Goal: Information Seeking & Learning: Learn about a topic

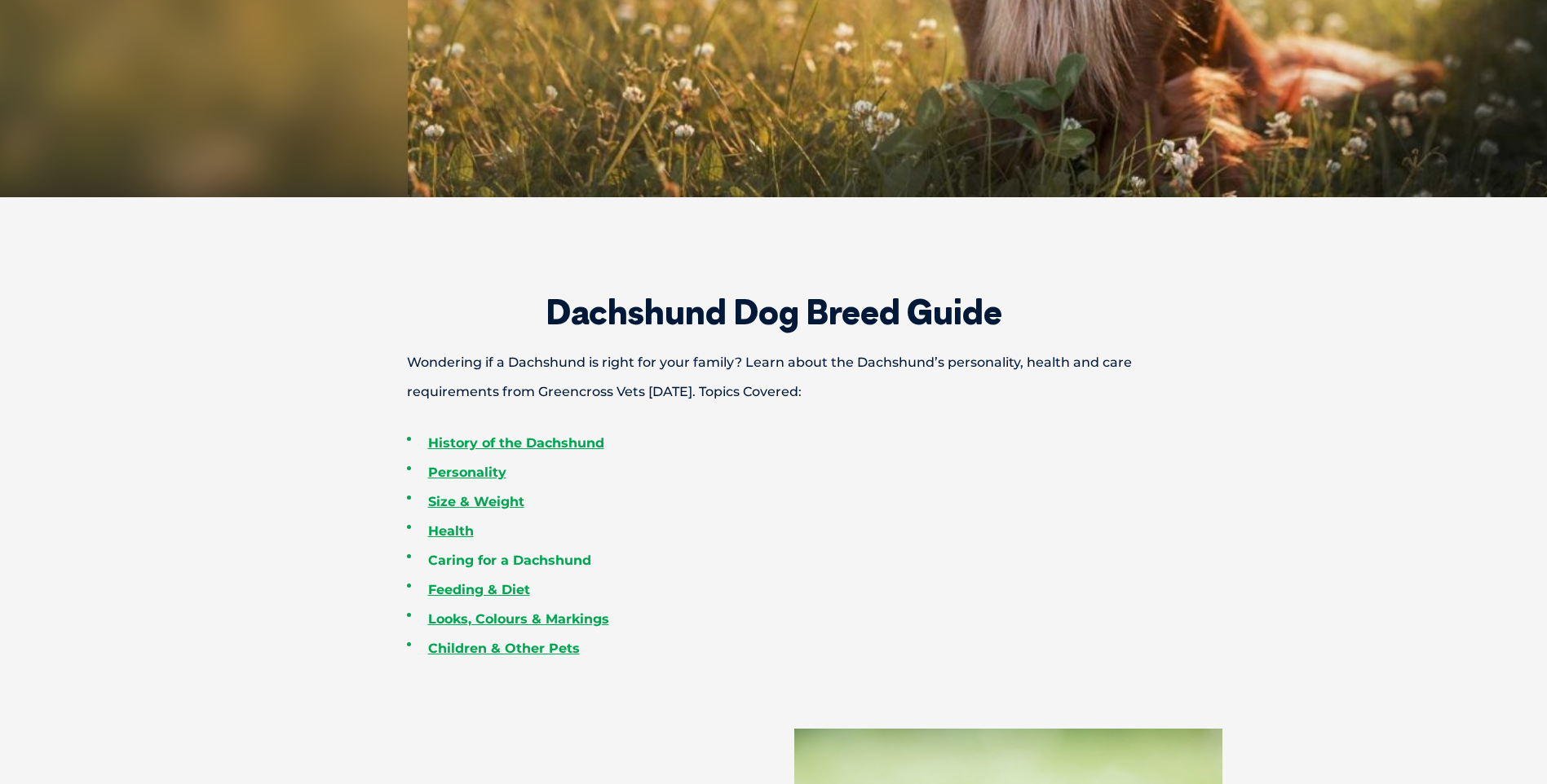
click at [530, 563] on link "Caring for a Dachshund" at bounding box center [509, 560] width 163 height 16
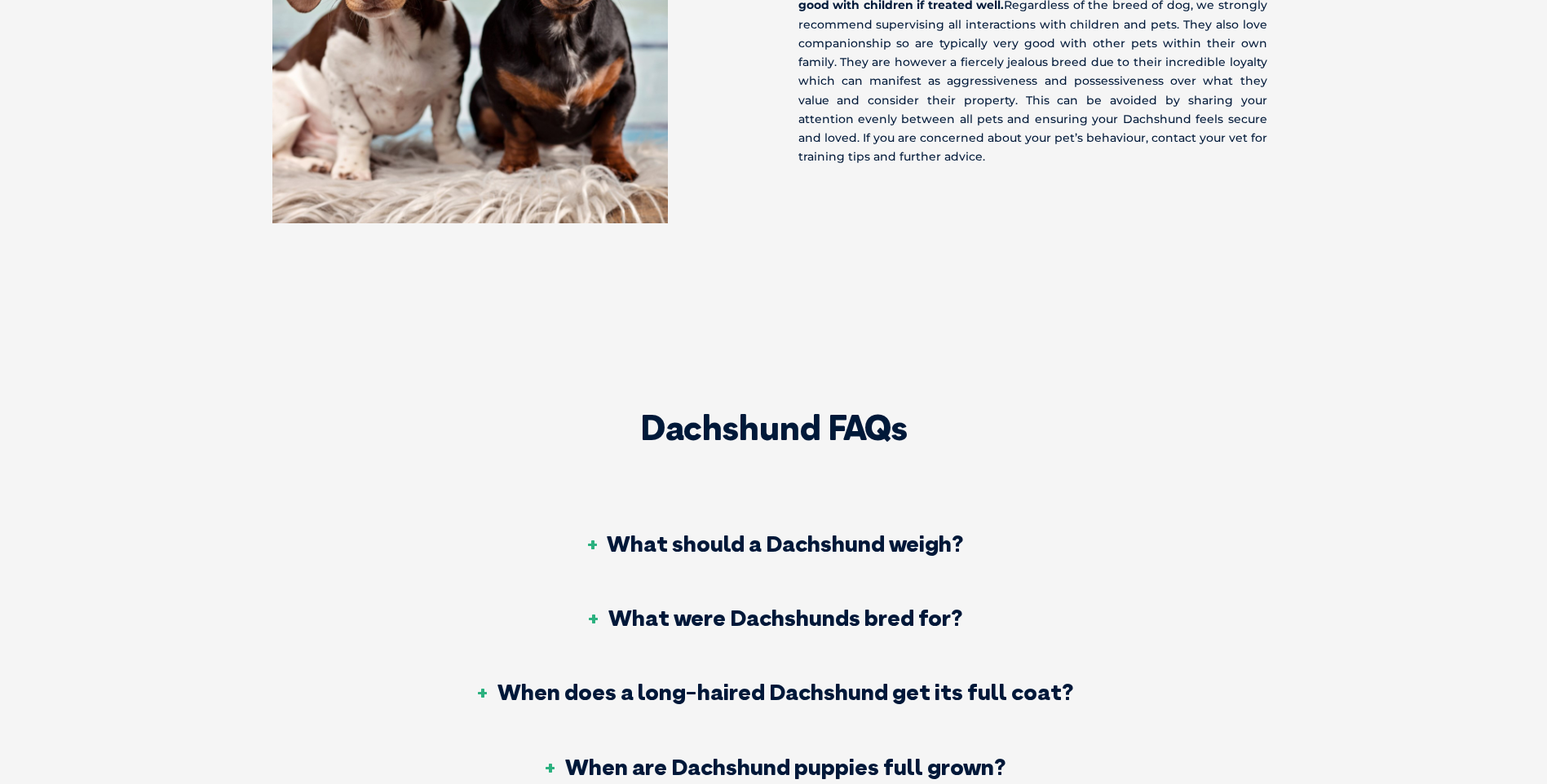
scroll to position [6918, 0]
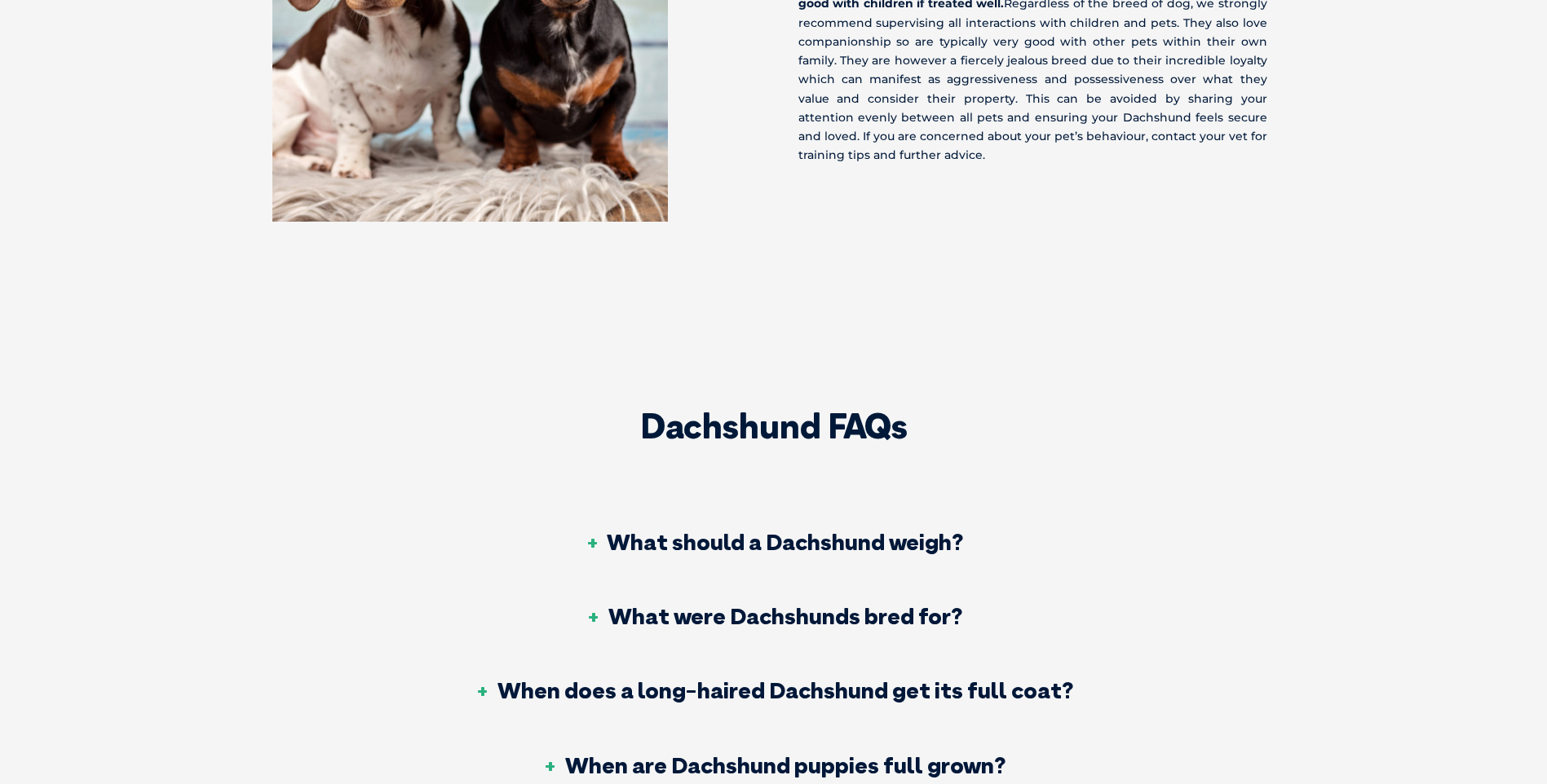
click at [590, 531] on h3 "What should a Dachshund weigh?" at bounding box center [774, 542] width 379 height 23
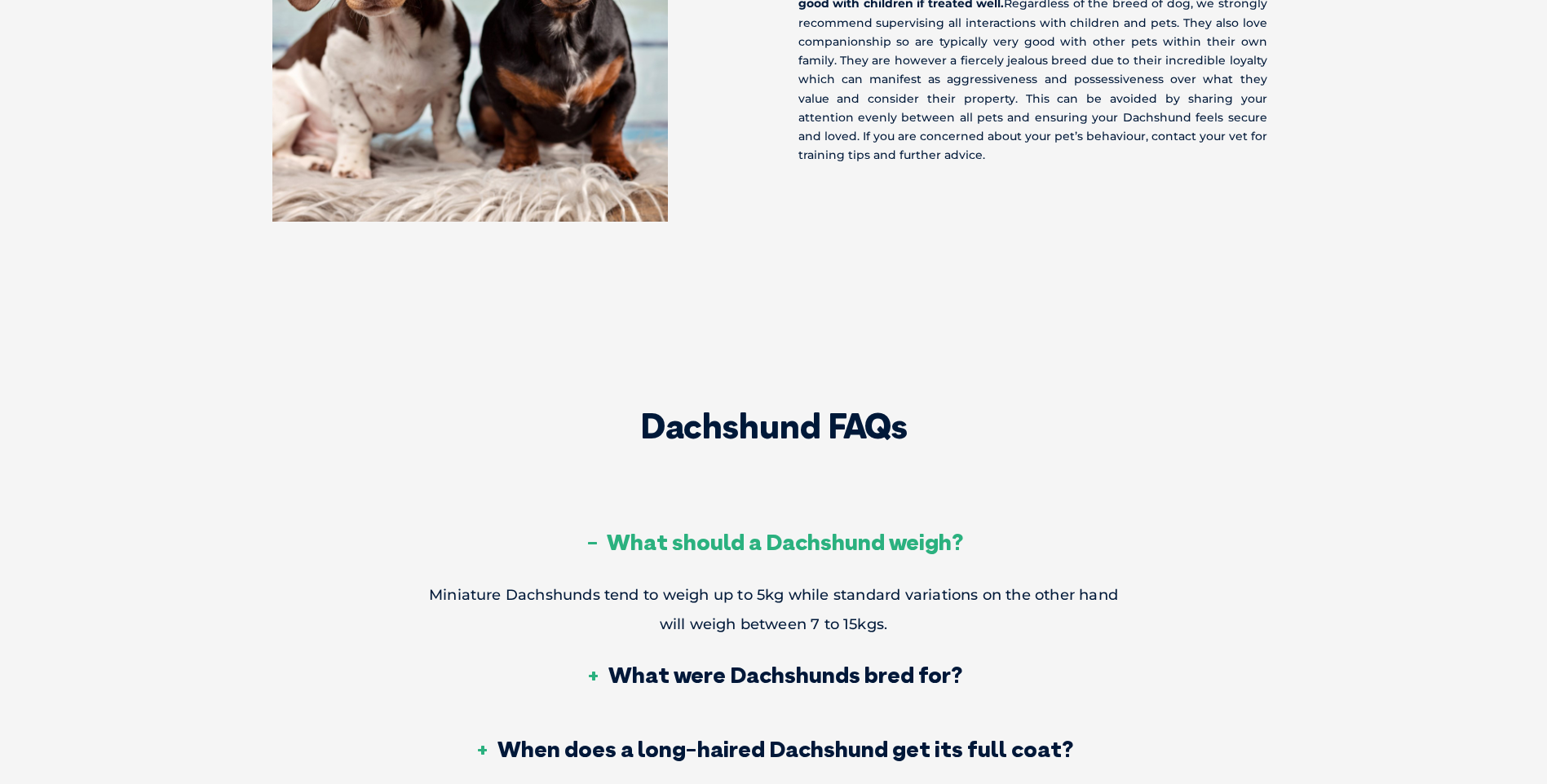
click at [804, 664] on h3 "What were Dachshunds bred for?" at bounding box center [774, 675] width 377 height 23
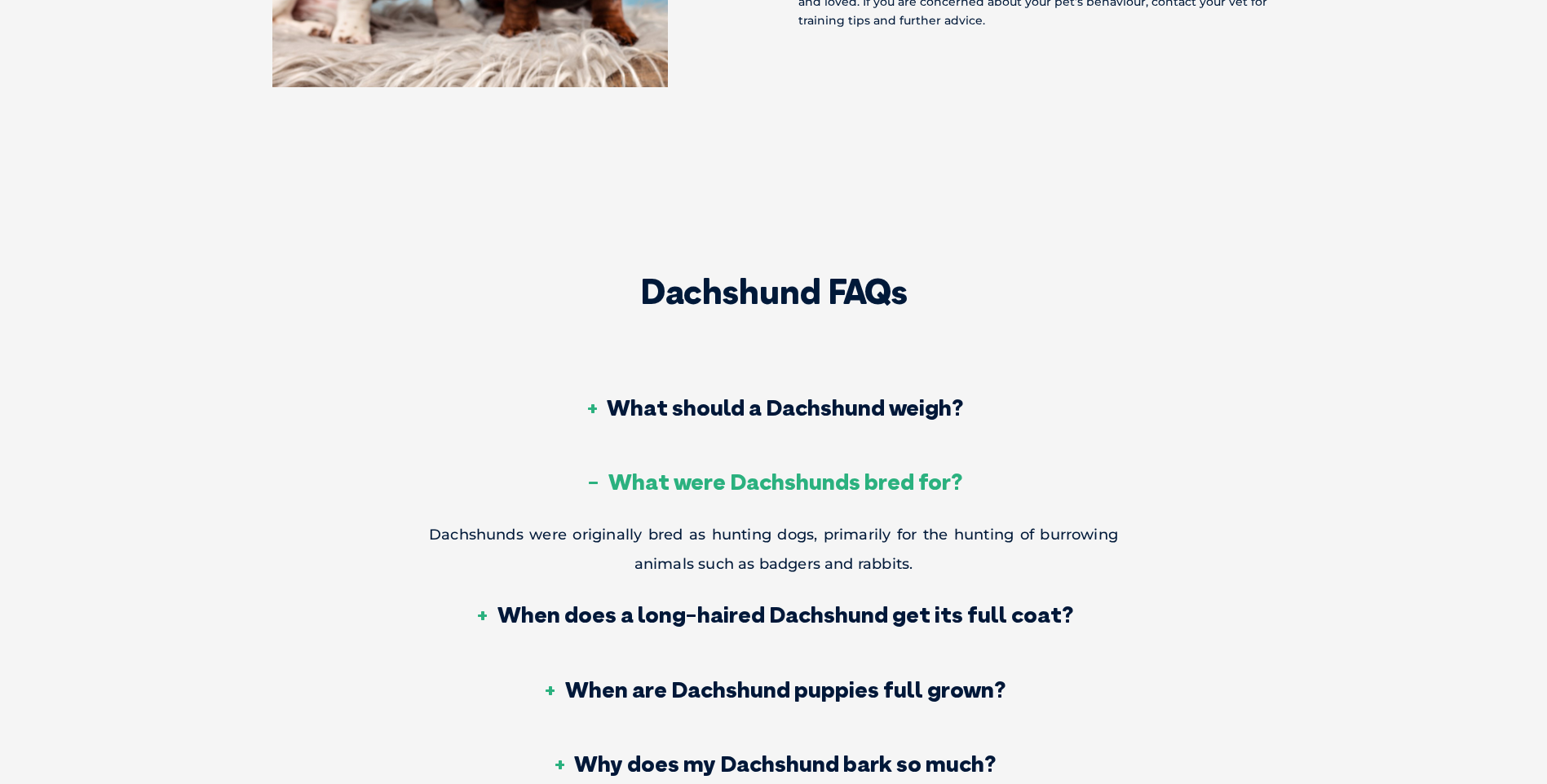
scroll to position [7081, 0]
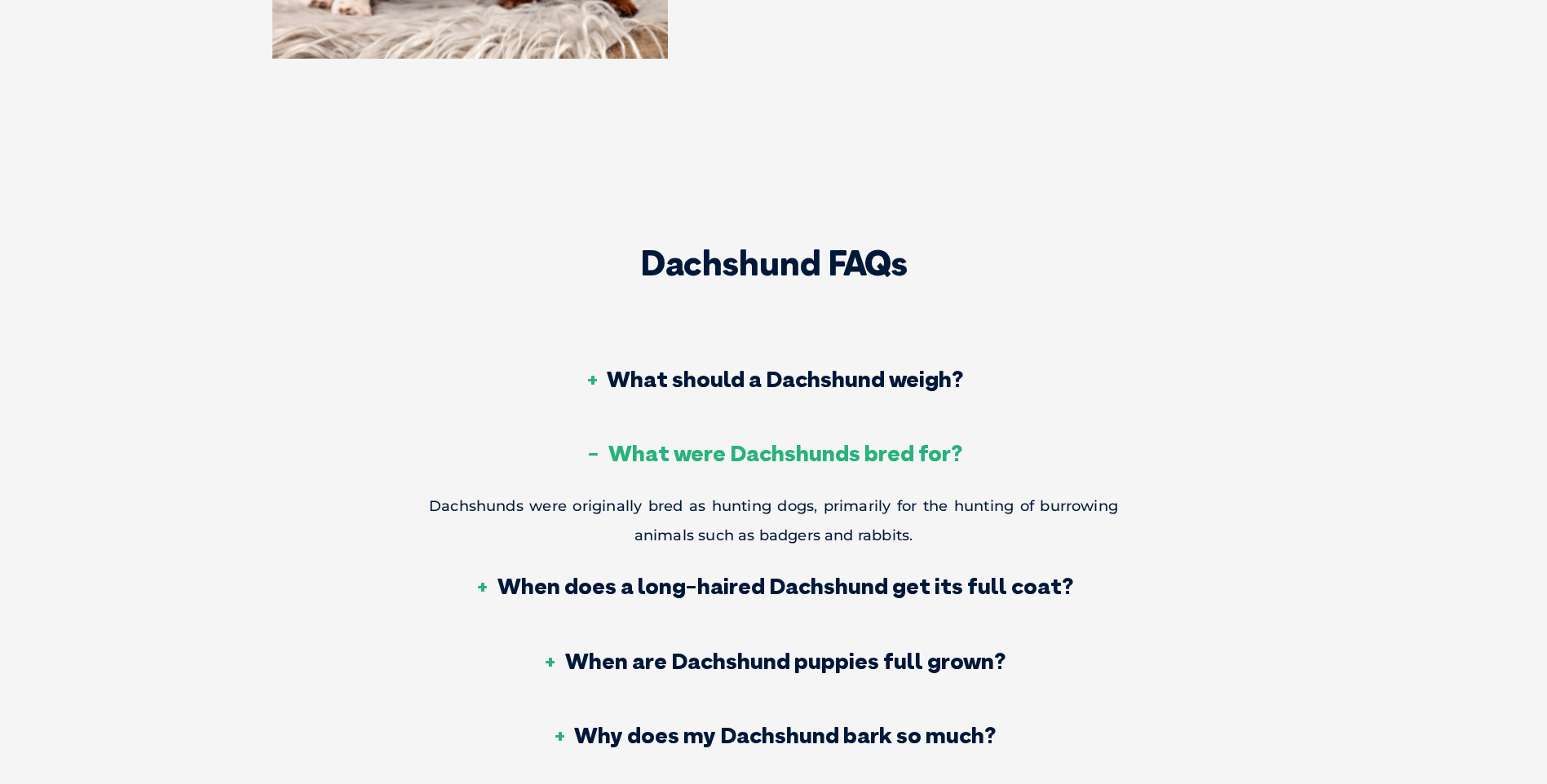
click at [652, 650] on h3 "When are Dachshund puppies full grown?" at bounding box center [774, 661] width 463 height 23
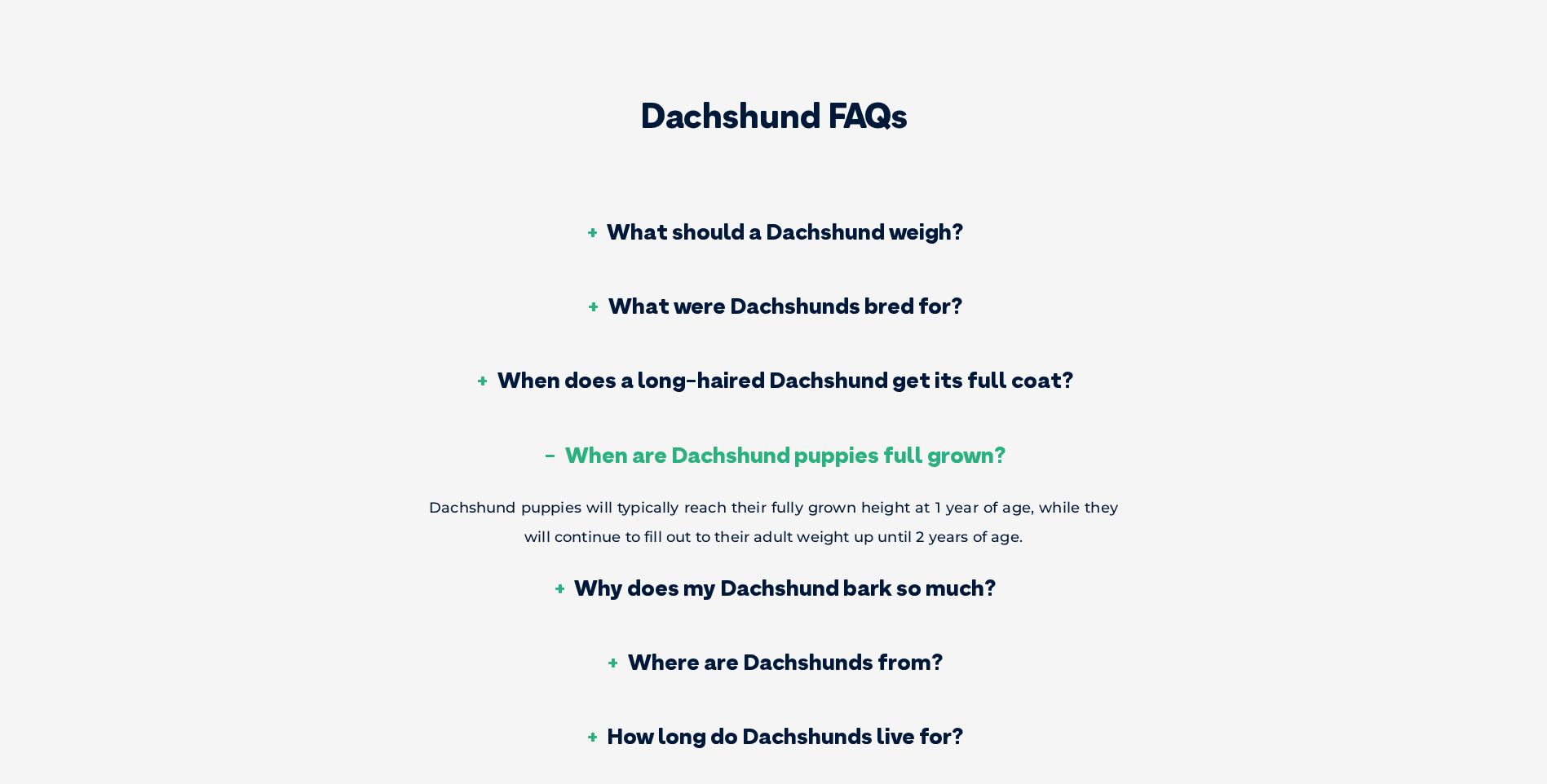
scroll to position [7325, 0]
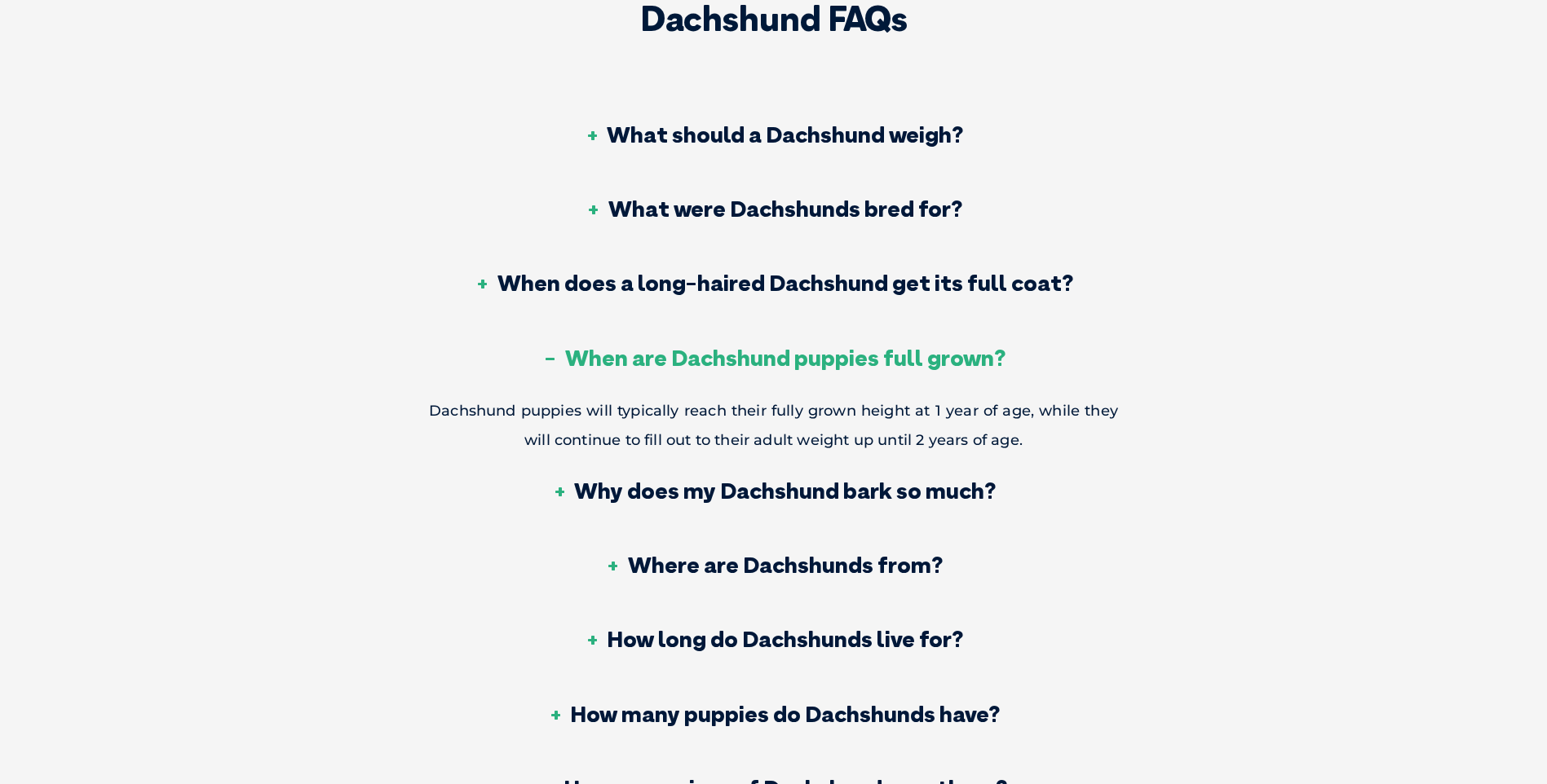
click at [719, 553] on h3 "Where are Dachshunds from?" at bounding box center [774, 565] width 338 height 23
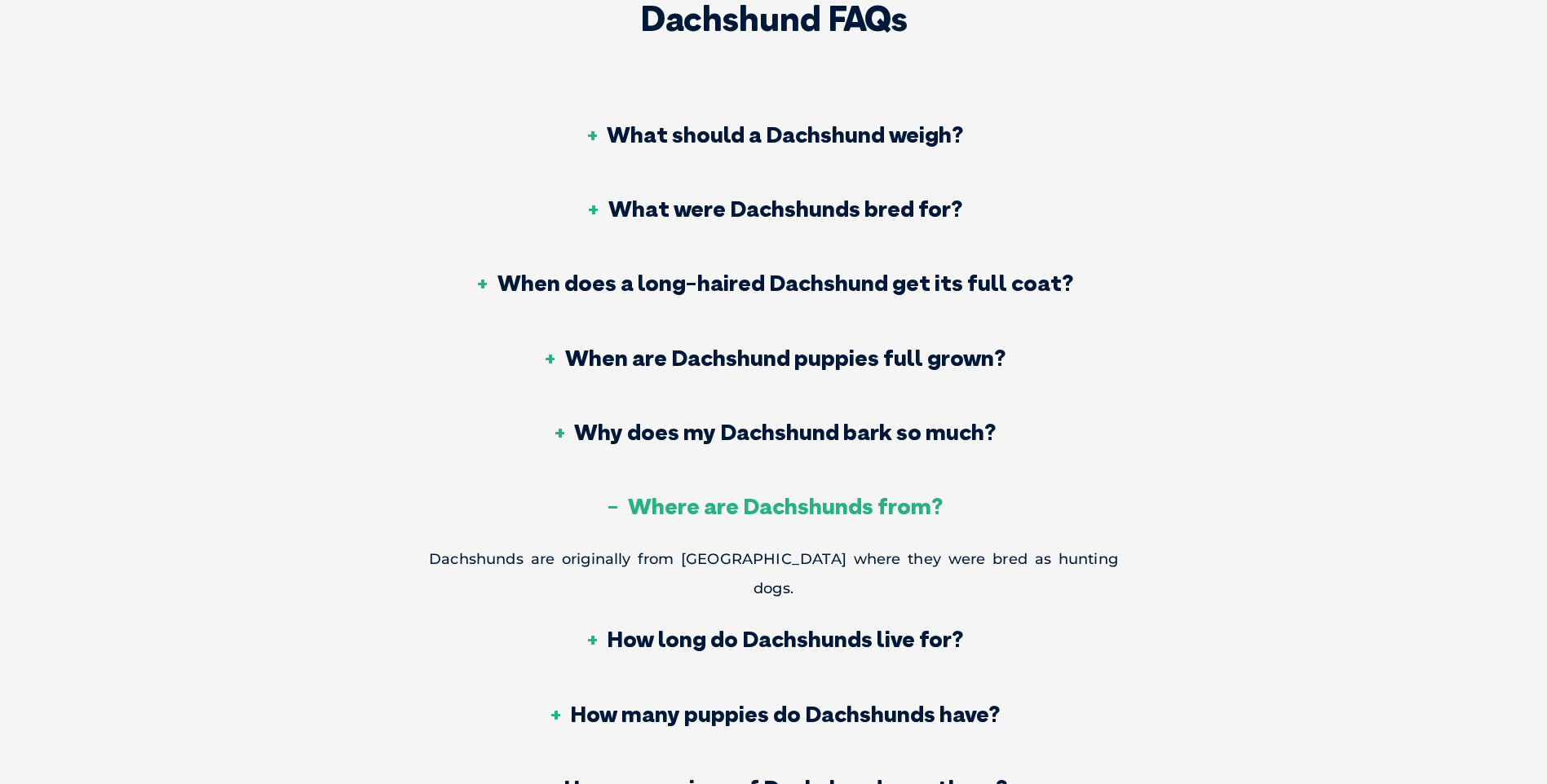
click at [744, 628] on h3 "How long do Dachshunds live for?" at bounding box center [774, 639] width 379 height 23
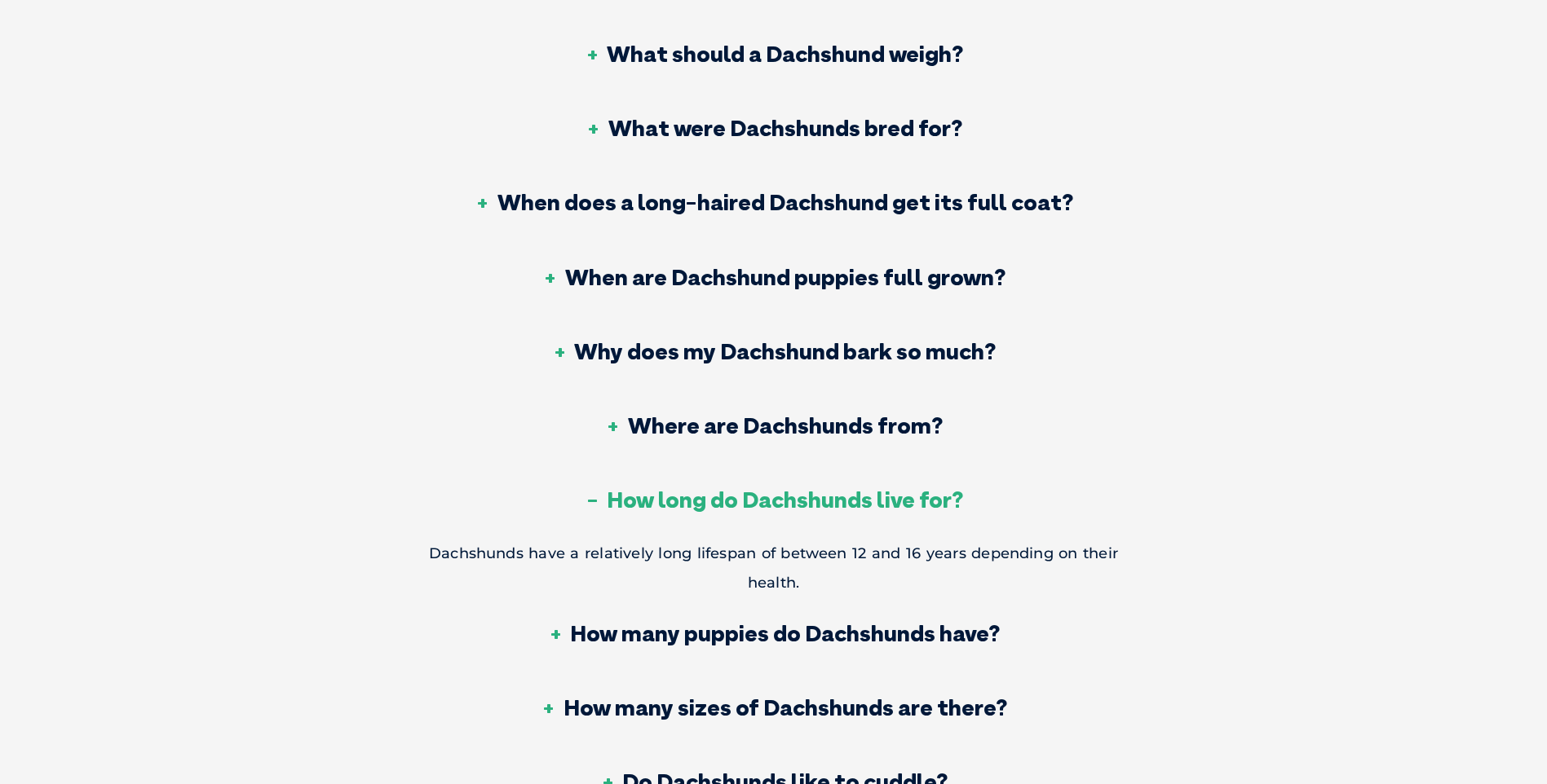
scroll to position [7407, 0]
click at [924, 621] on h3 "How many puppies do Dachshunds have?" at bounding box center [773, 633] width 452 height 23
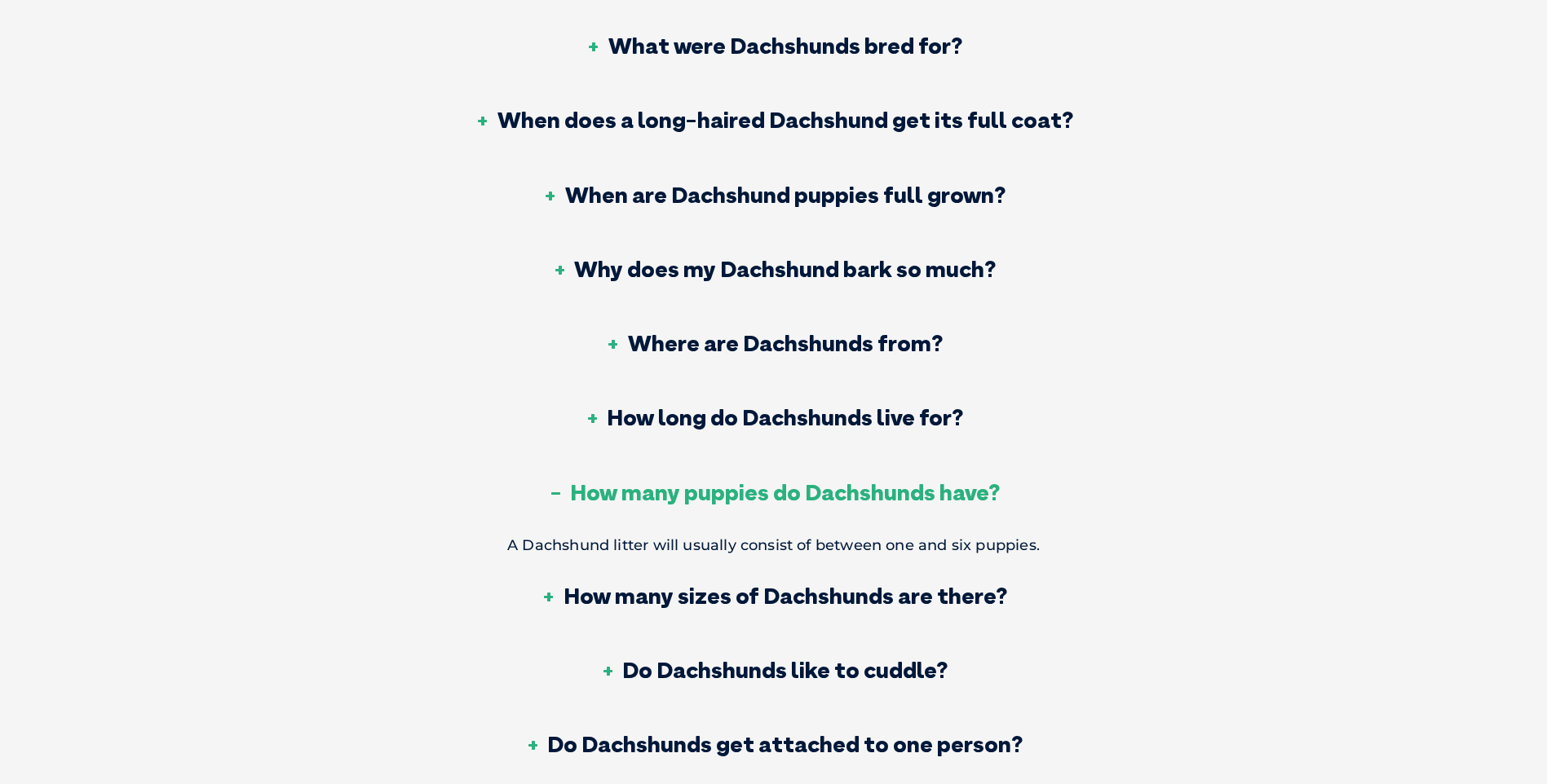
scroll to position [7569, 0]
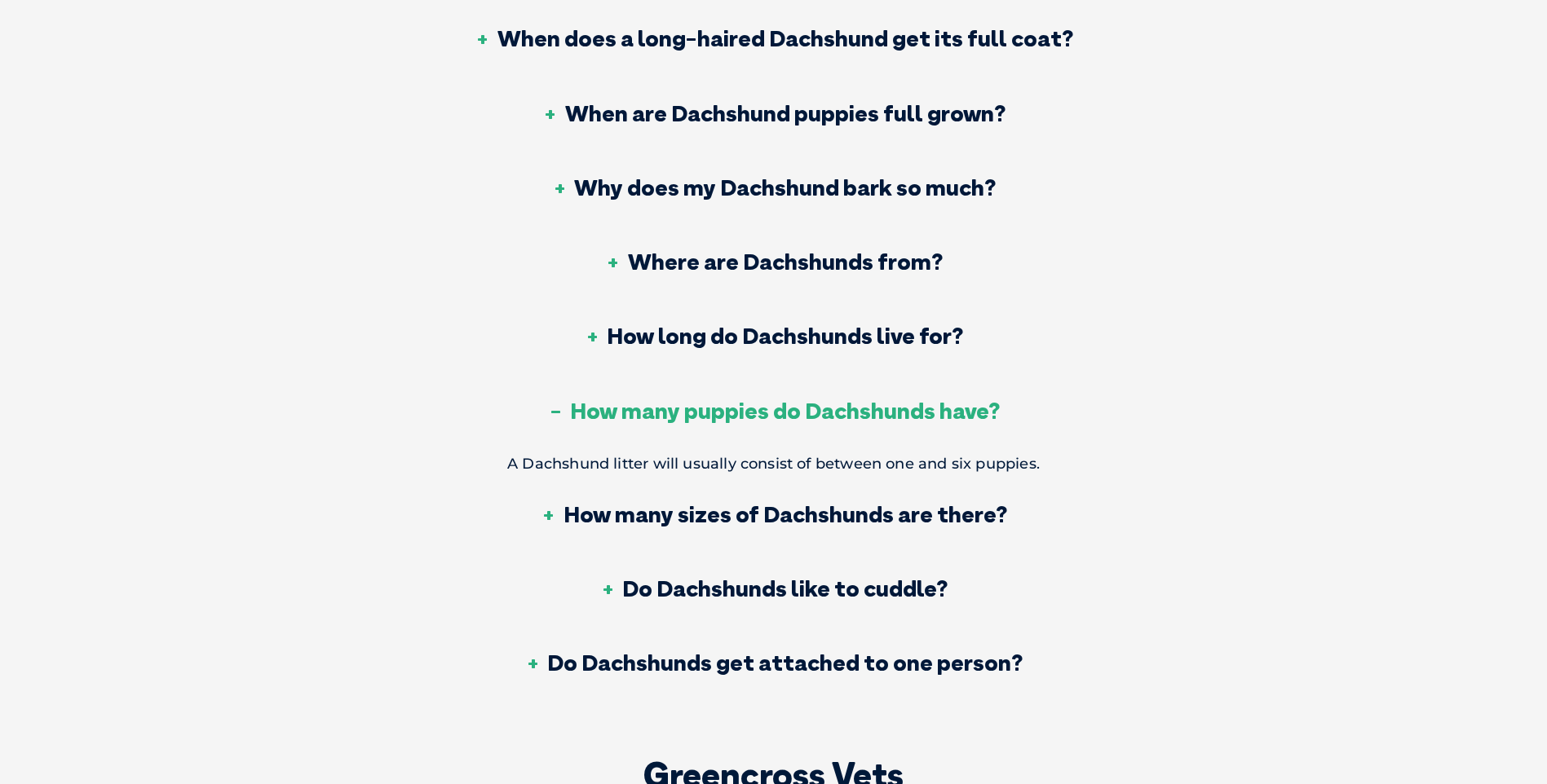
click at [895, 577] on h3 "Do Dachshunds like to cuddle?" at bounding box center [774, 589] width 348 height 23
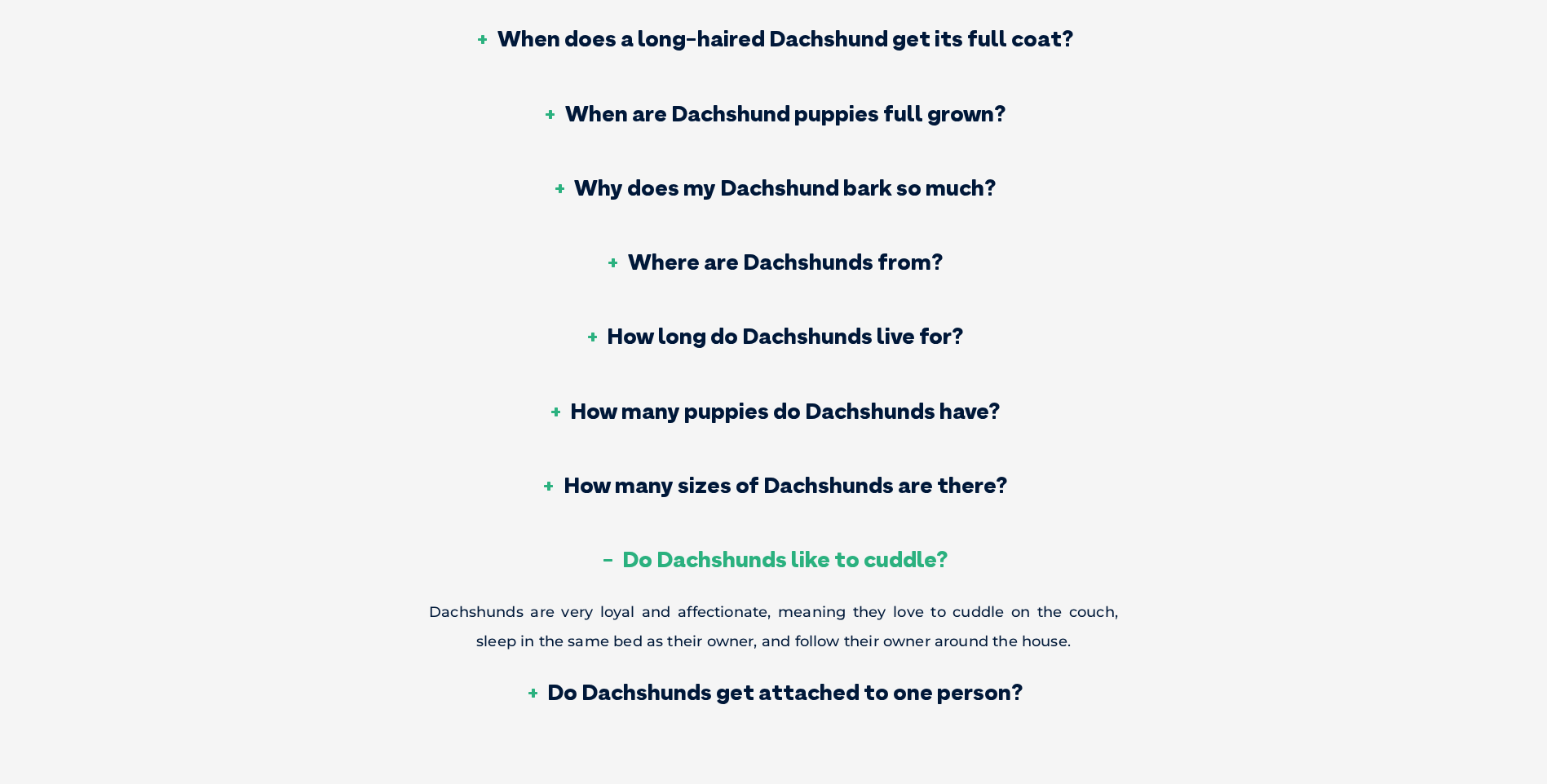
click at [840, 681] on h3 "Do Dachshunds get attached to one person?" at bounding box center [773, 692] width 498 height 23
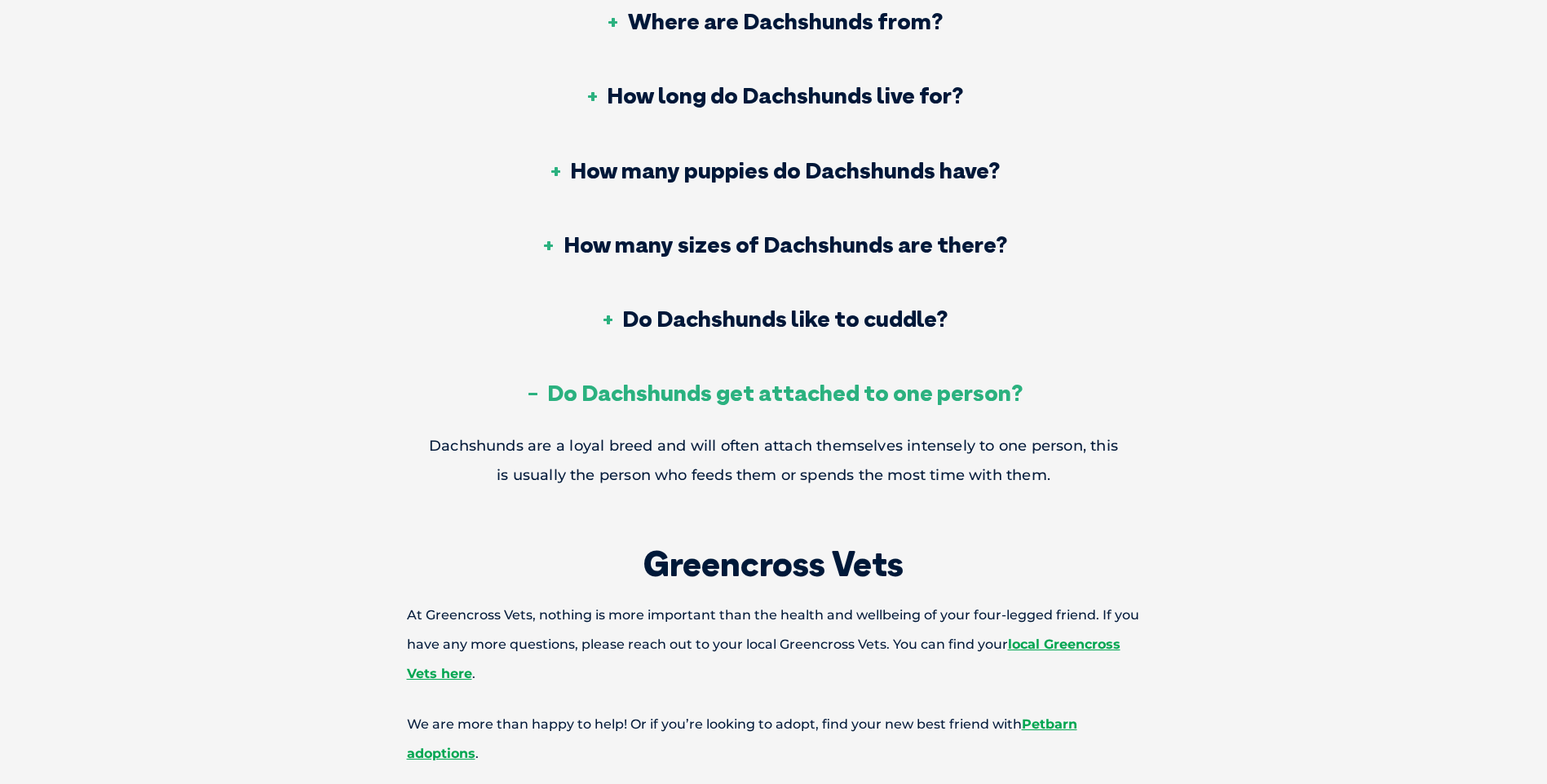
scroll to position [7896, 0]
